Goal: Find specific page/section: Find specific page/section

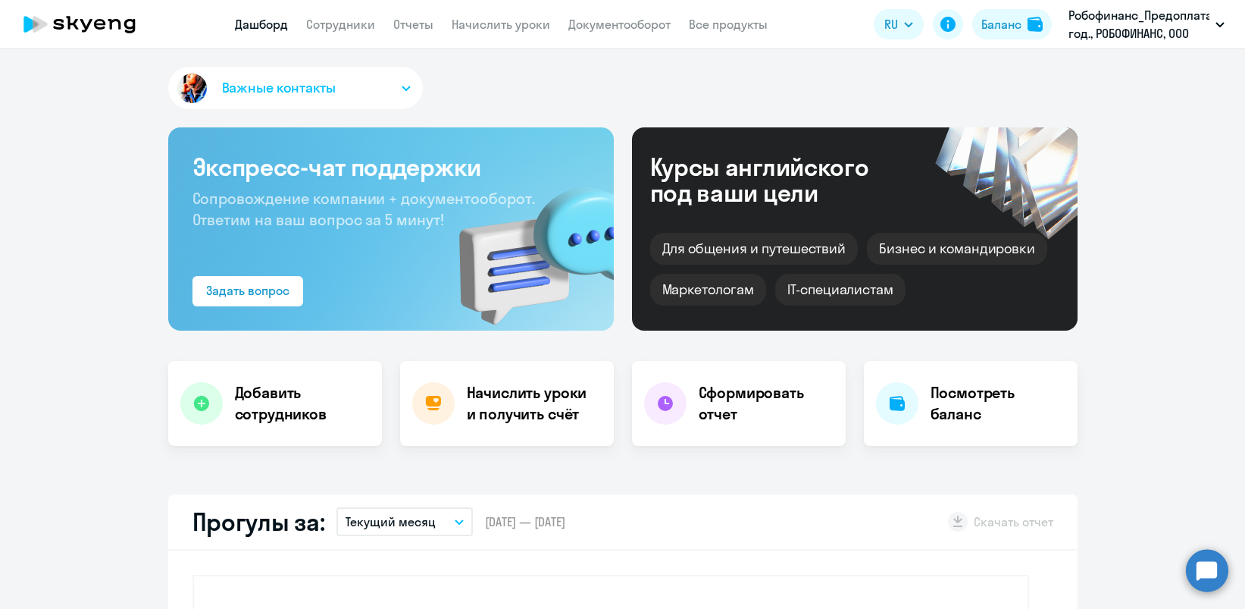
select select "30"
click at [480, 23] on link "Начислить уроки" at bounding box center [501, 24] width 99 height 15
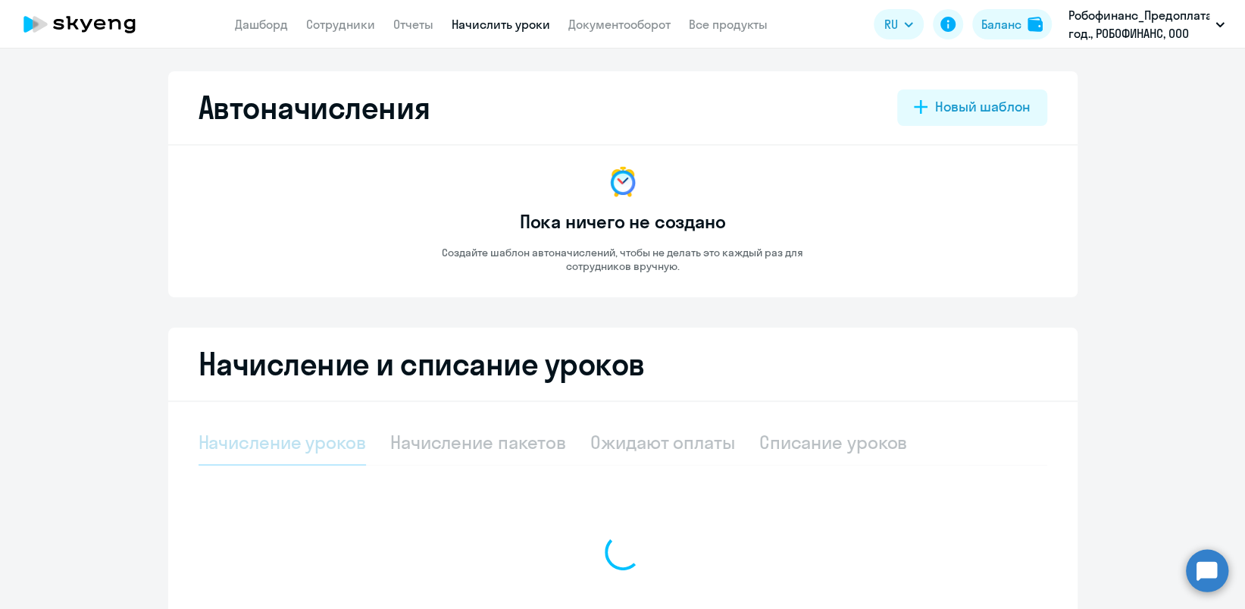
select select "10"
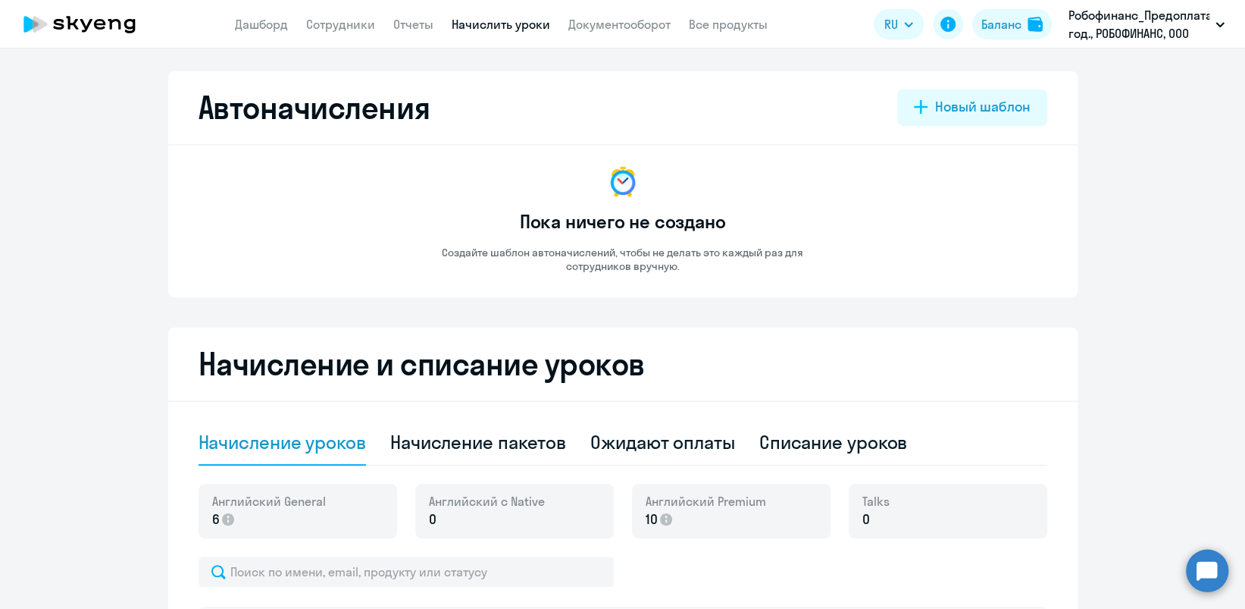
scroll to position [404, 0]
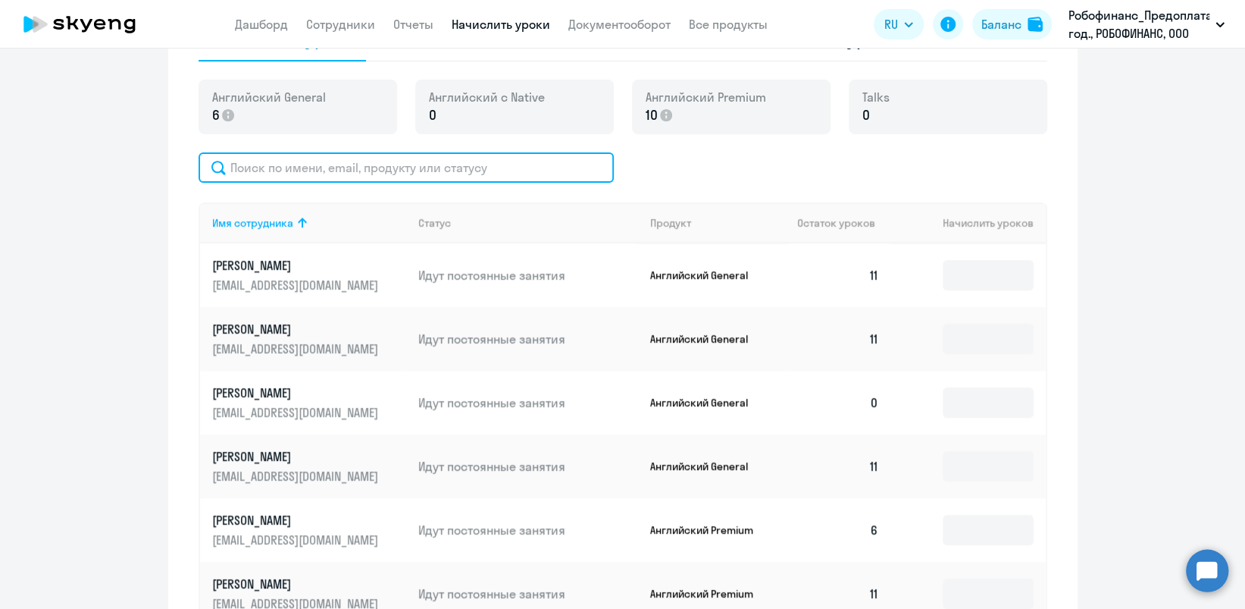
click at [437, 164] on input "text" at bounding box center [406, 167] width 415 height 30
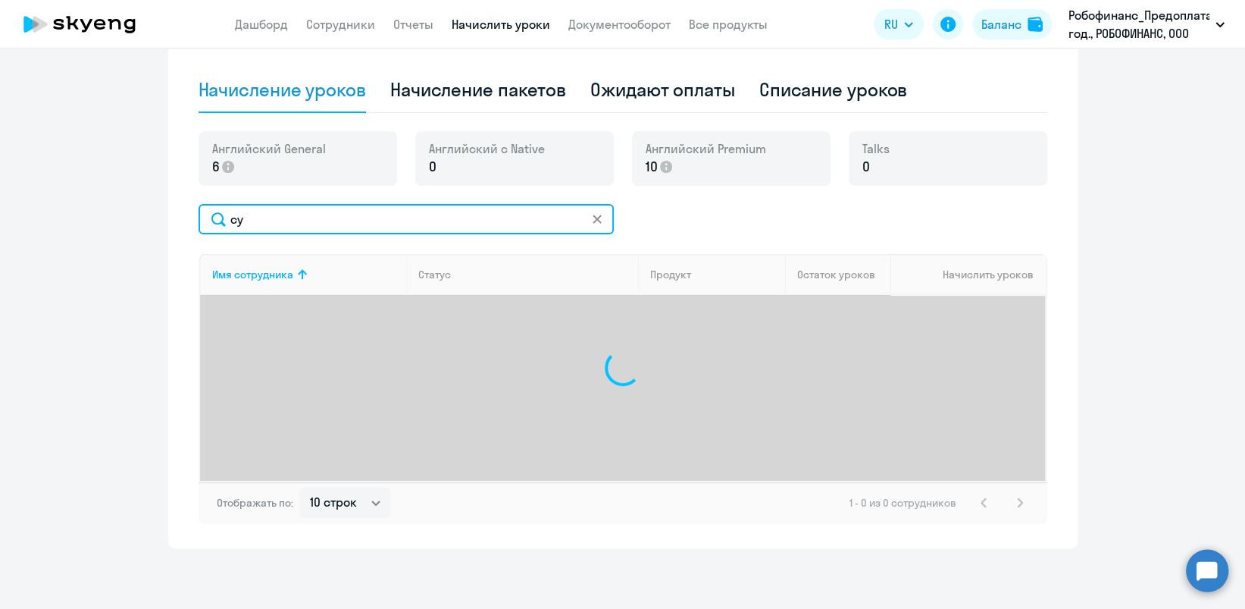
type input "c"
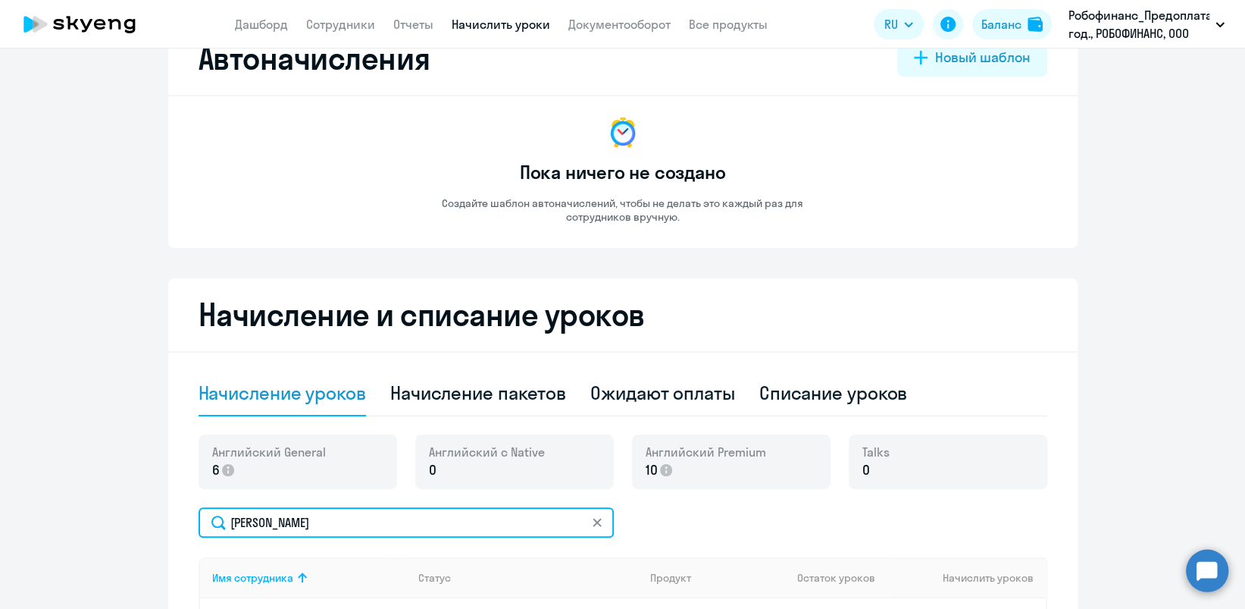
scroll to position [0, 0]
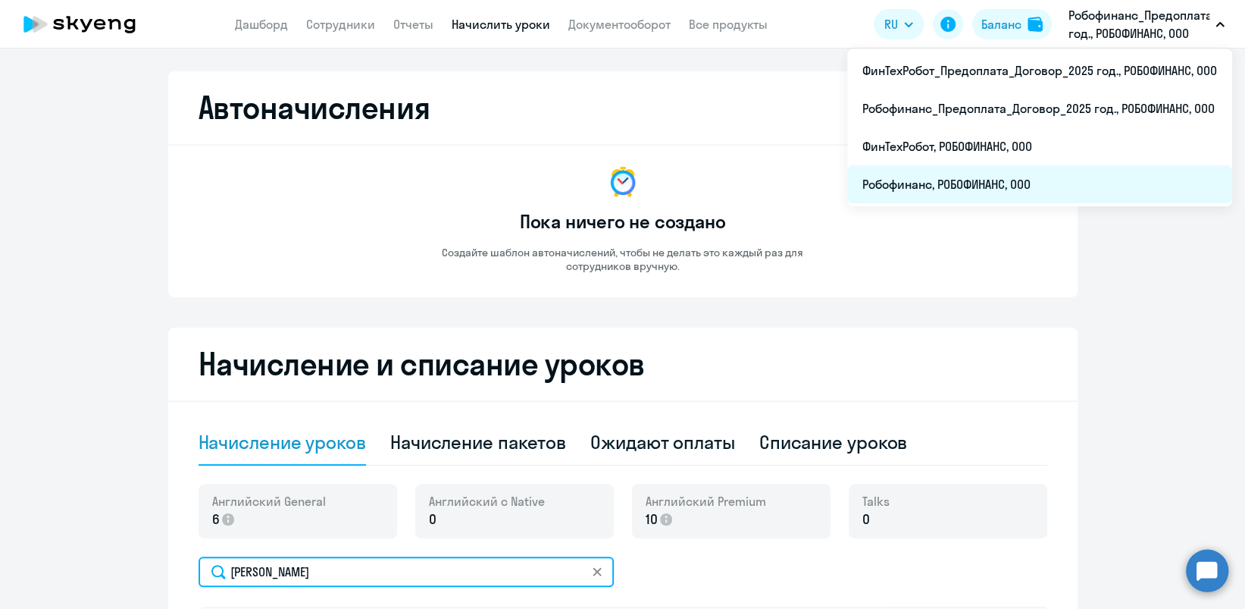
type input "[PERSON_NAME]"
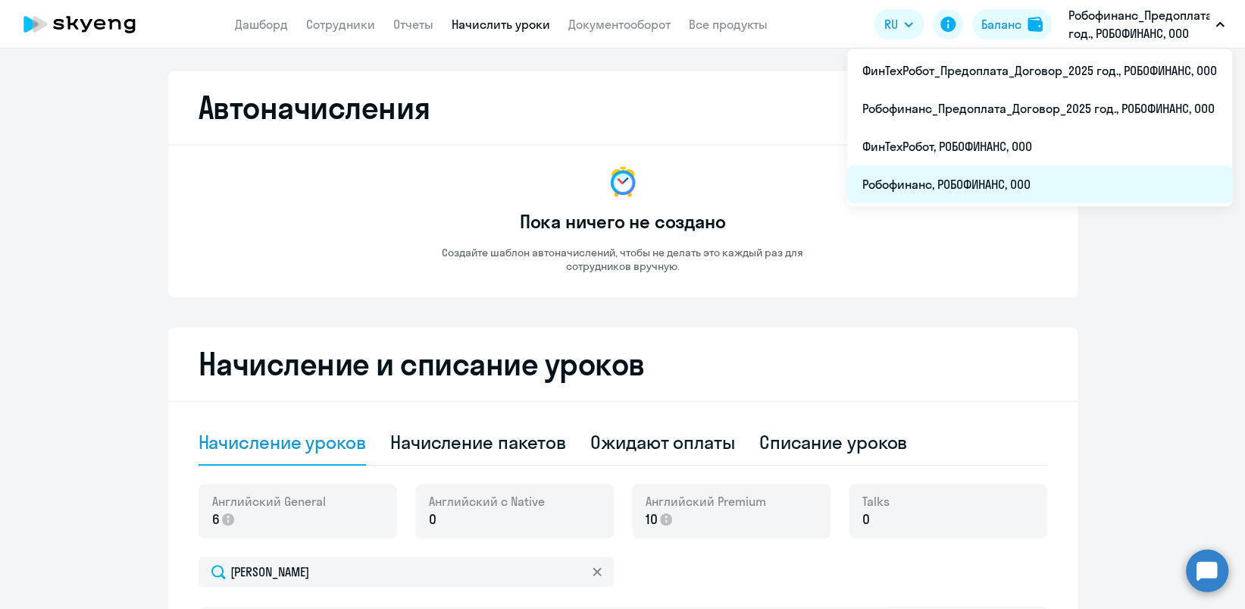
click at [983, 183] on li "Робофинанс, РОБОФИНАНС, ООО" at bounding box center [1039, 184] width 385 height 38
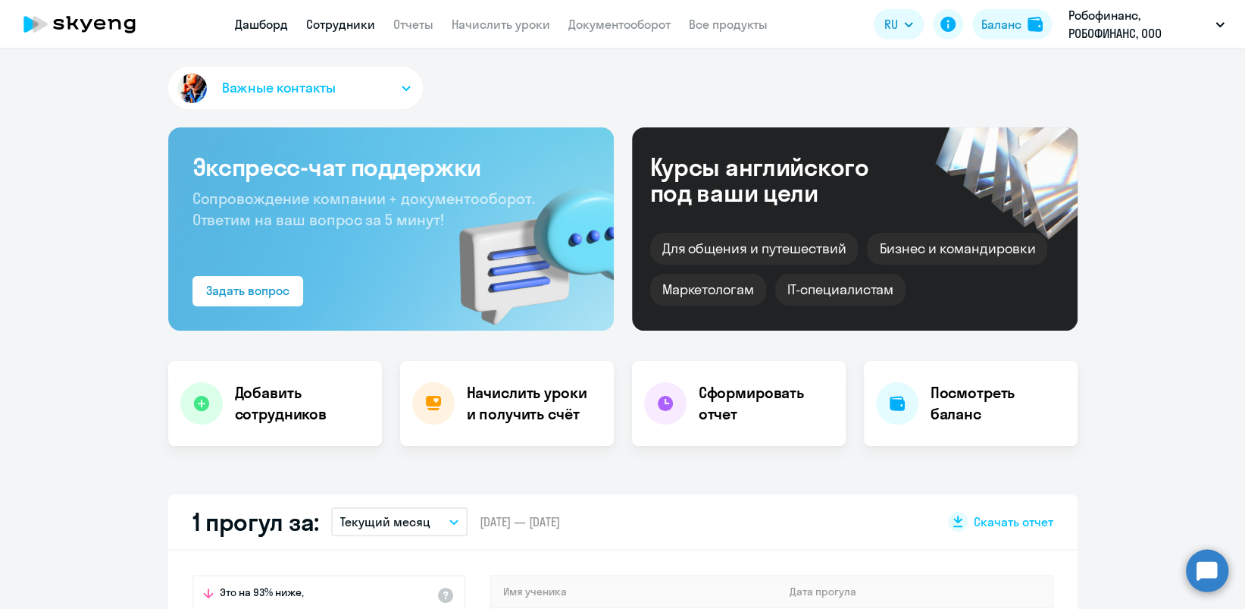
click at [346, 24] on link "Сотрудники" at bounding box center [340, 24] width 69 height 15
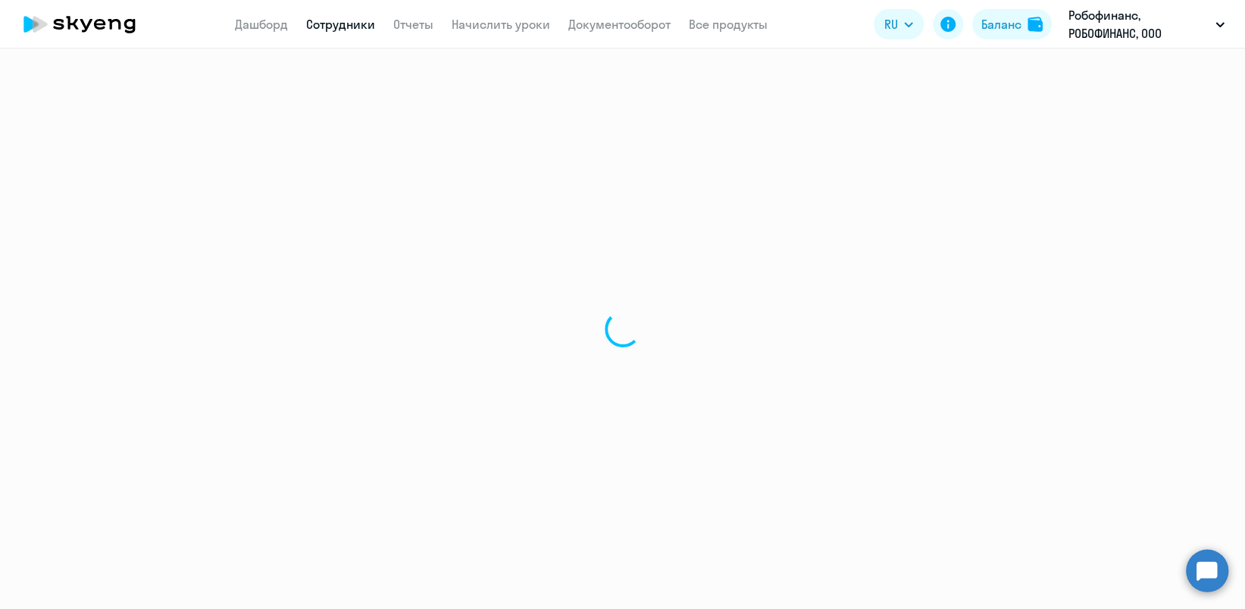
select select "30"
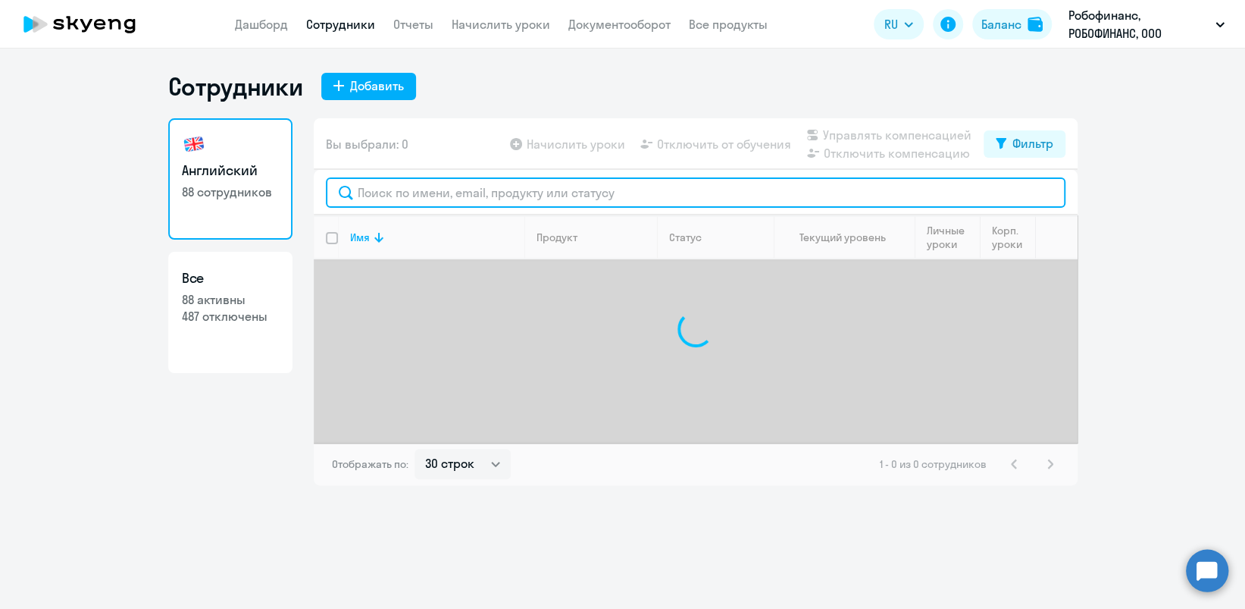
click at [437, 188] on input "text" at bounding box center [696, 192] width 740 height 30
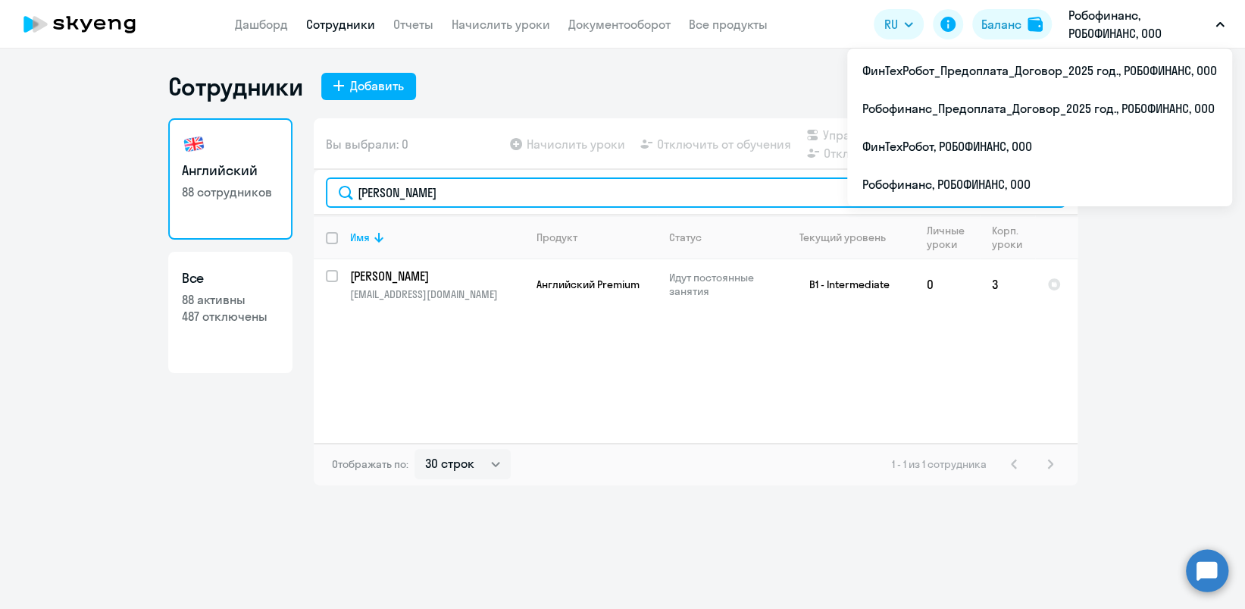
type input "[PERSON_NAME]"
